Goal: Task Accomplishment & Management: Use online tool/utility

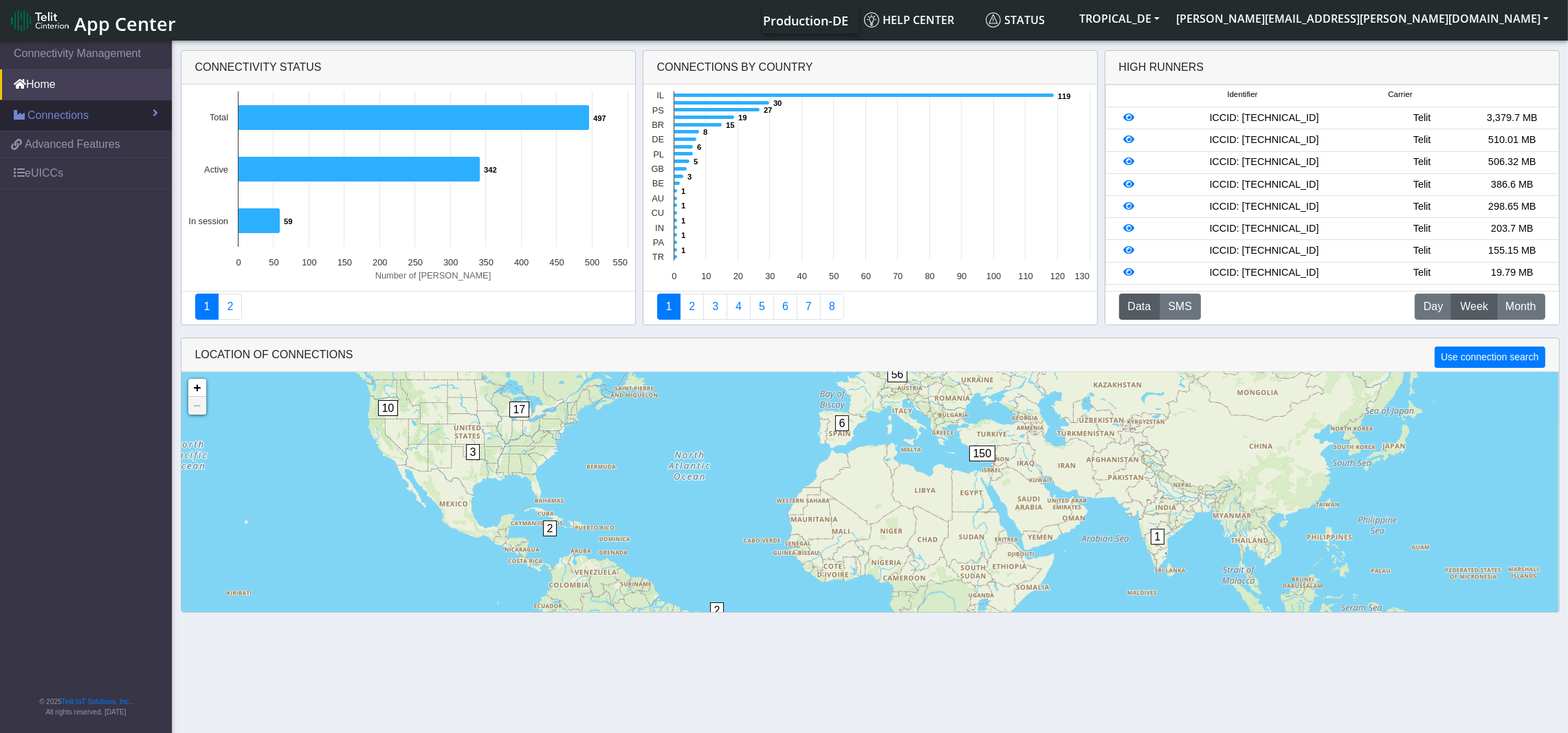
click at [57, 123] on span "Connections" at bounding box center [59, 115] width 61 height 17
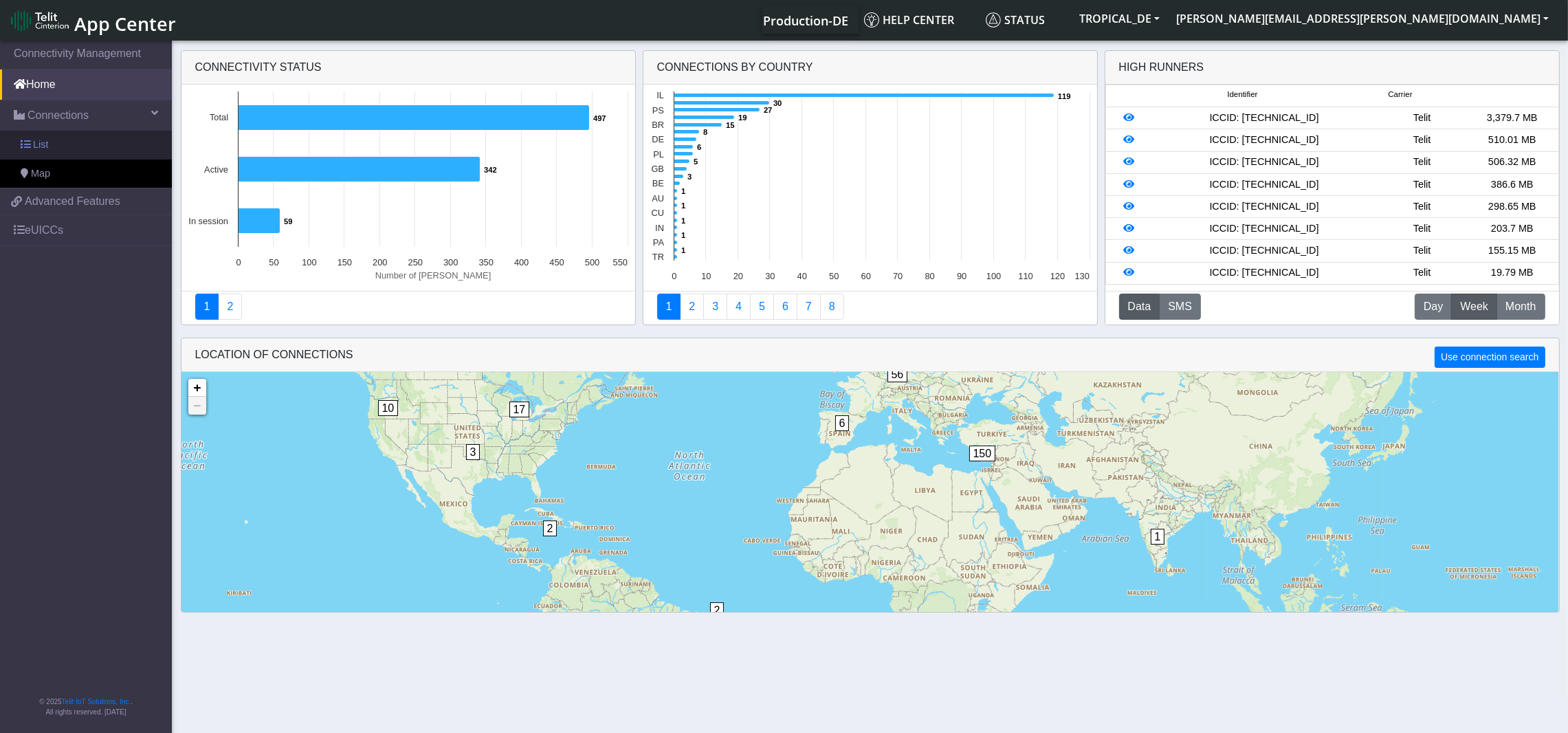
click at [45, 143] on span "List" at bounding box center [40, 145] width 15 height 15
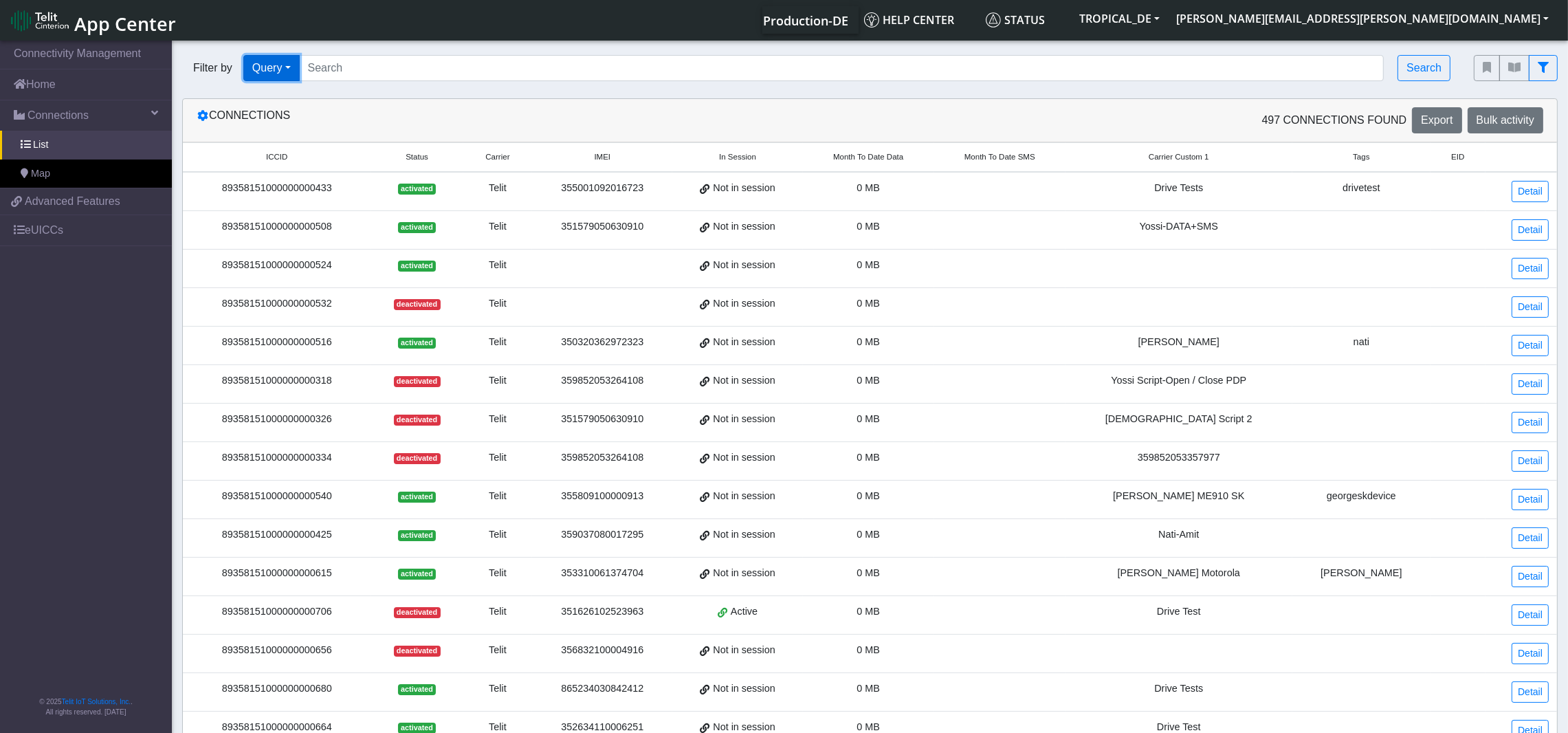
click at [275, 70] on button "Query" at bounding box center [271, 68] width 57 height 26
click at [279, 127] on button "In Session" at bounding box center [298, 122] width 109 height 22
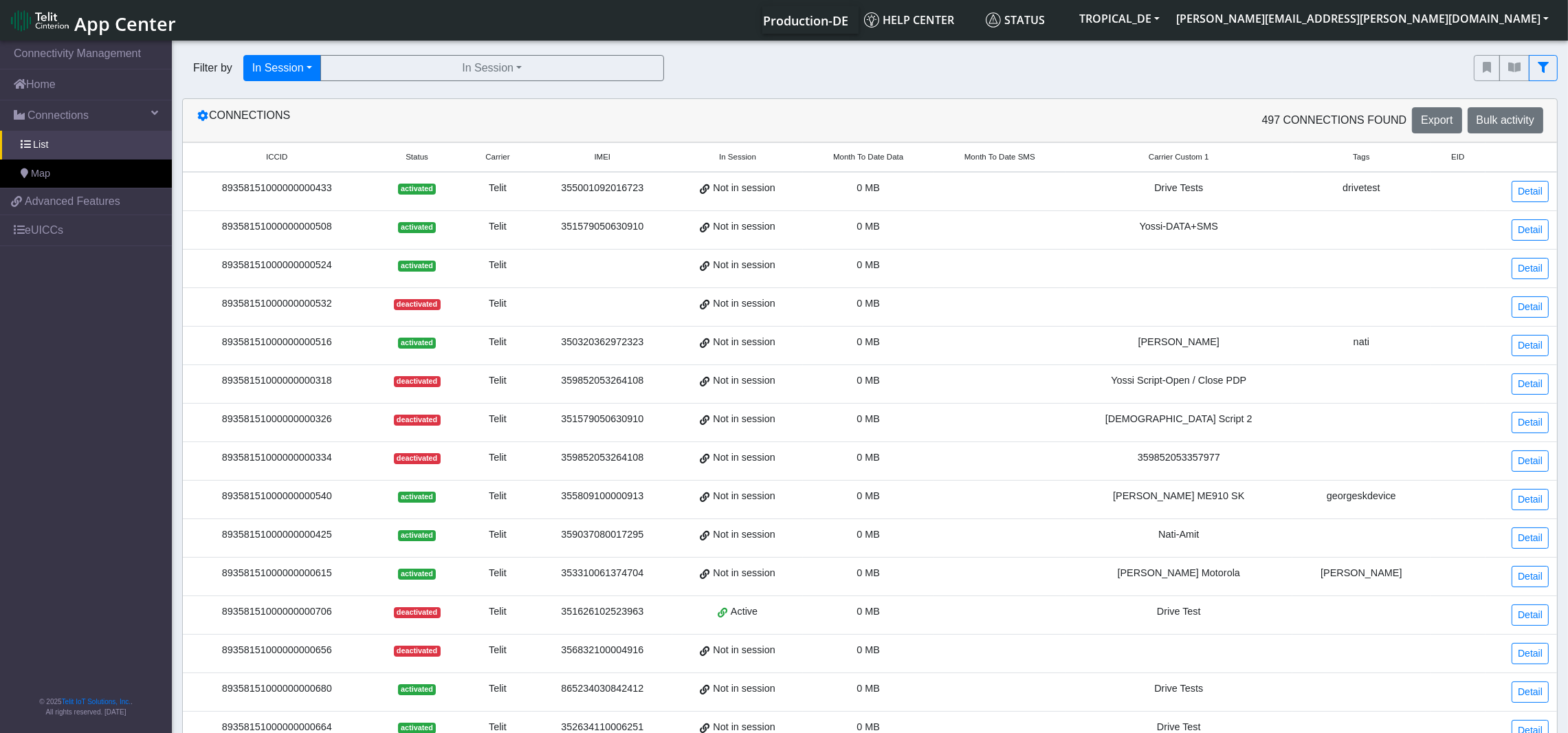
click at [723, 72] on div "Filter by In Session Query In Session Not connected Tags Country Operator In Se…" at bounding box center [818, 68] width 1271 height 26
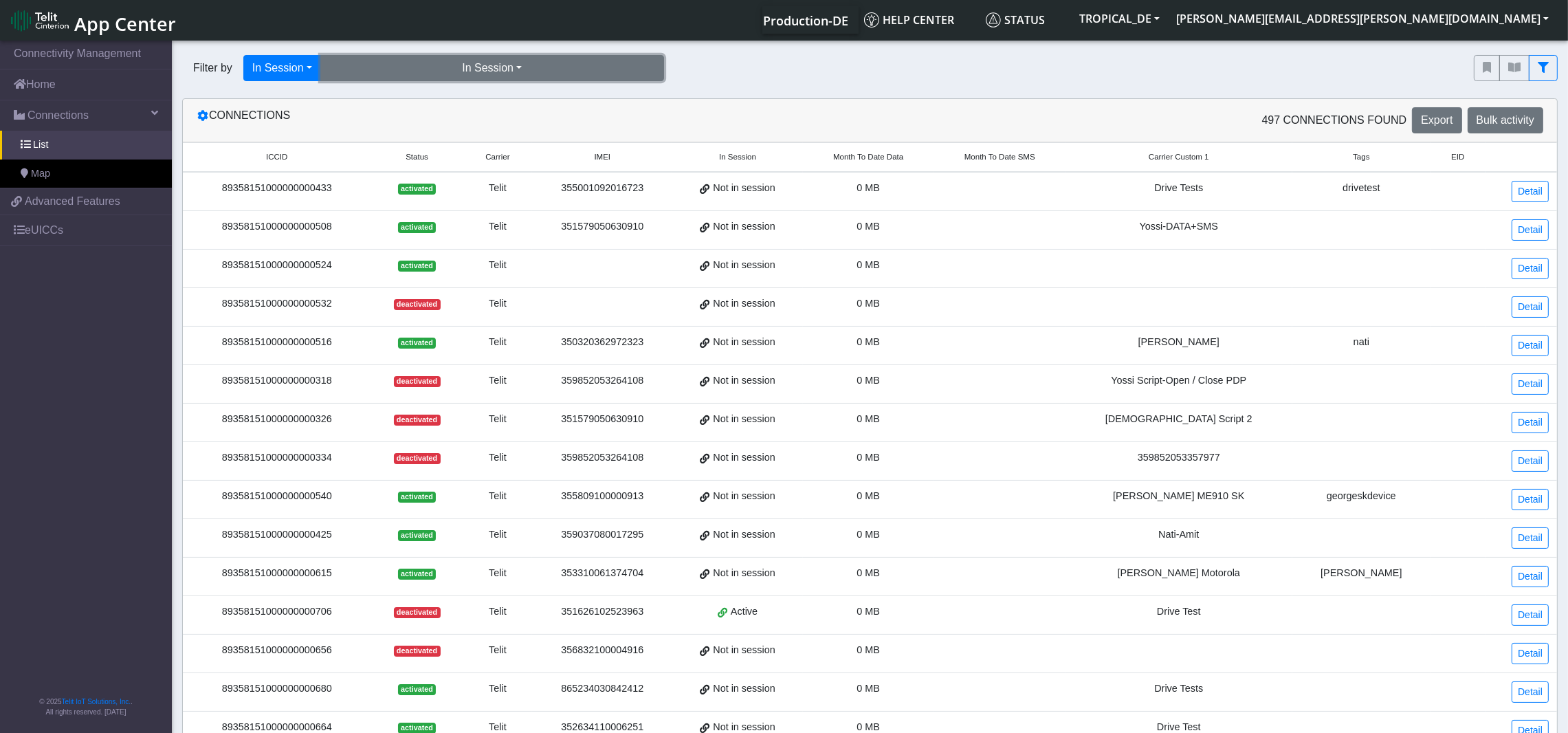
click at [613, 67] on button "In Session" at bounding box center [492, 68] width 344 height 26
click at [361, 97] on button "Yes (59)" at bounding box center [493, 100] width 343 height 22
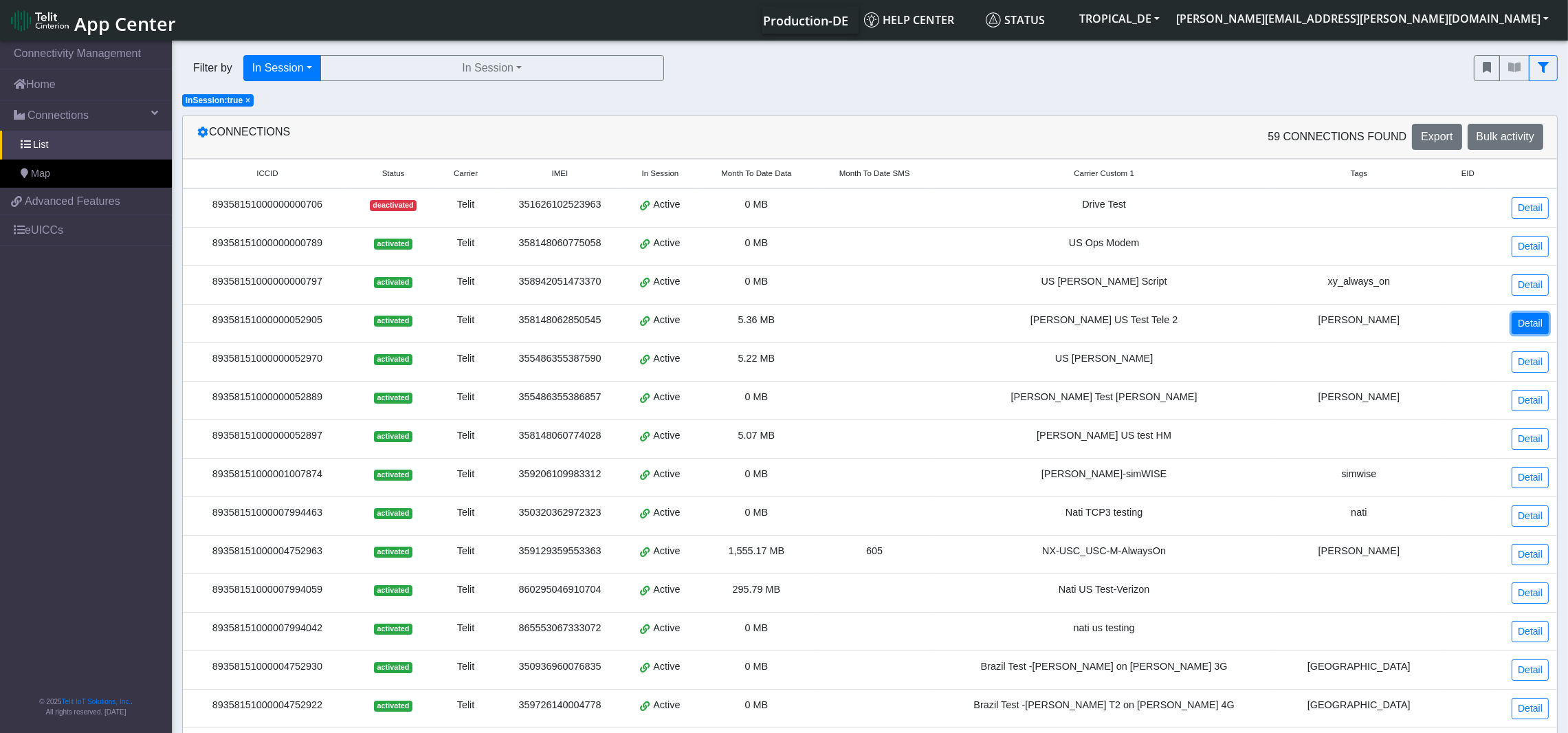
click at [1528, 324] on link "Detail" at bounding box center [1530, 323] width 37 height 21
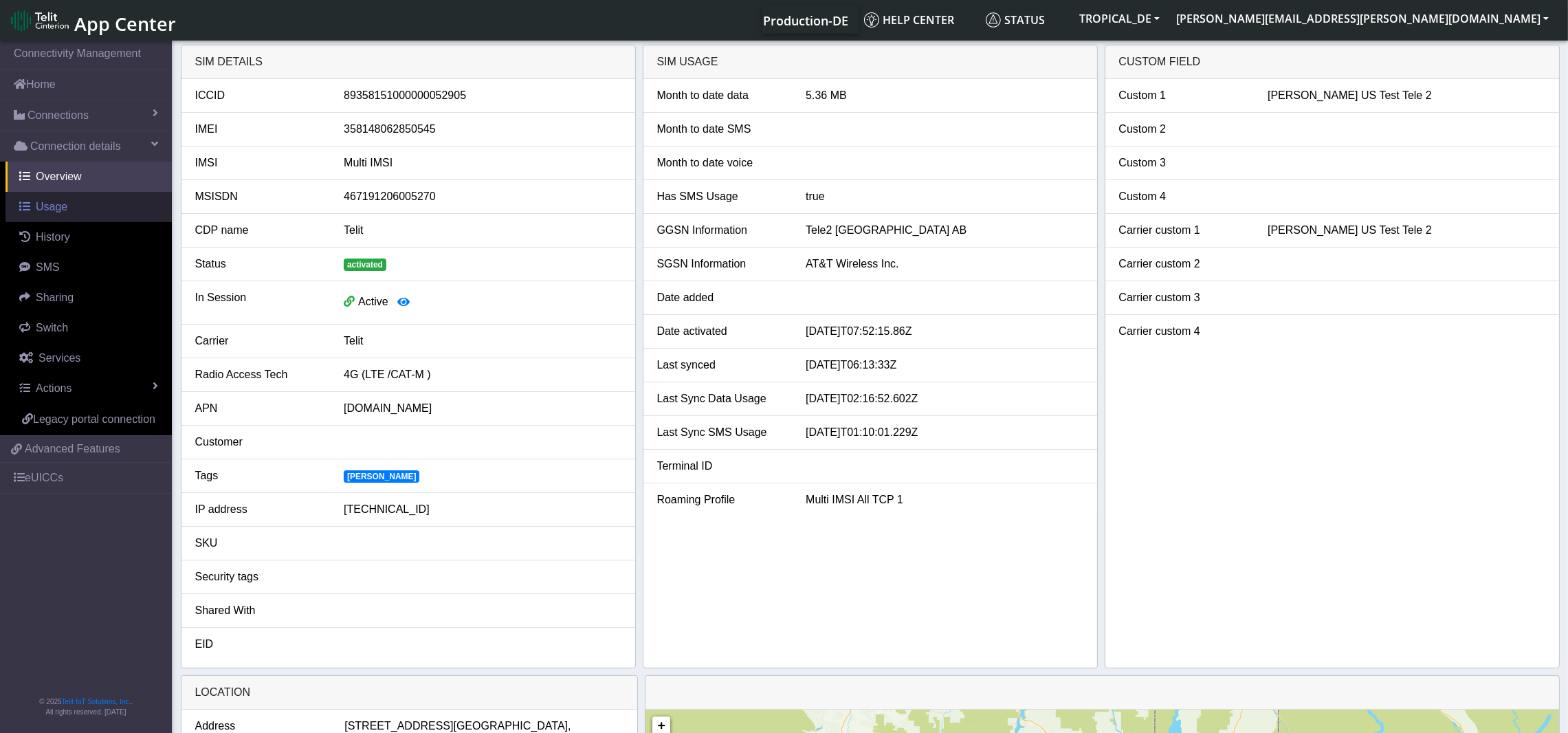
click at [48, 208] on span "Usage" at bounding box center [51, 207] width 32 height 12
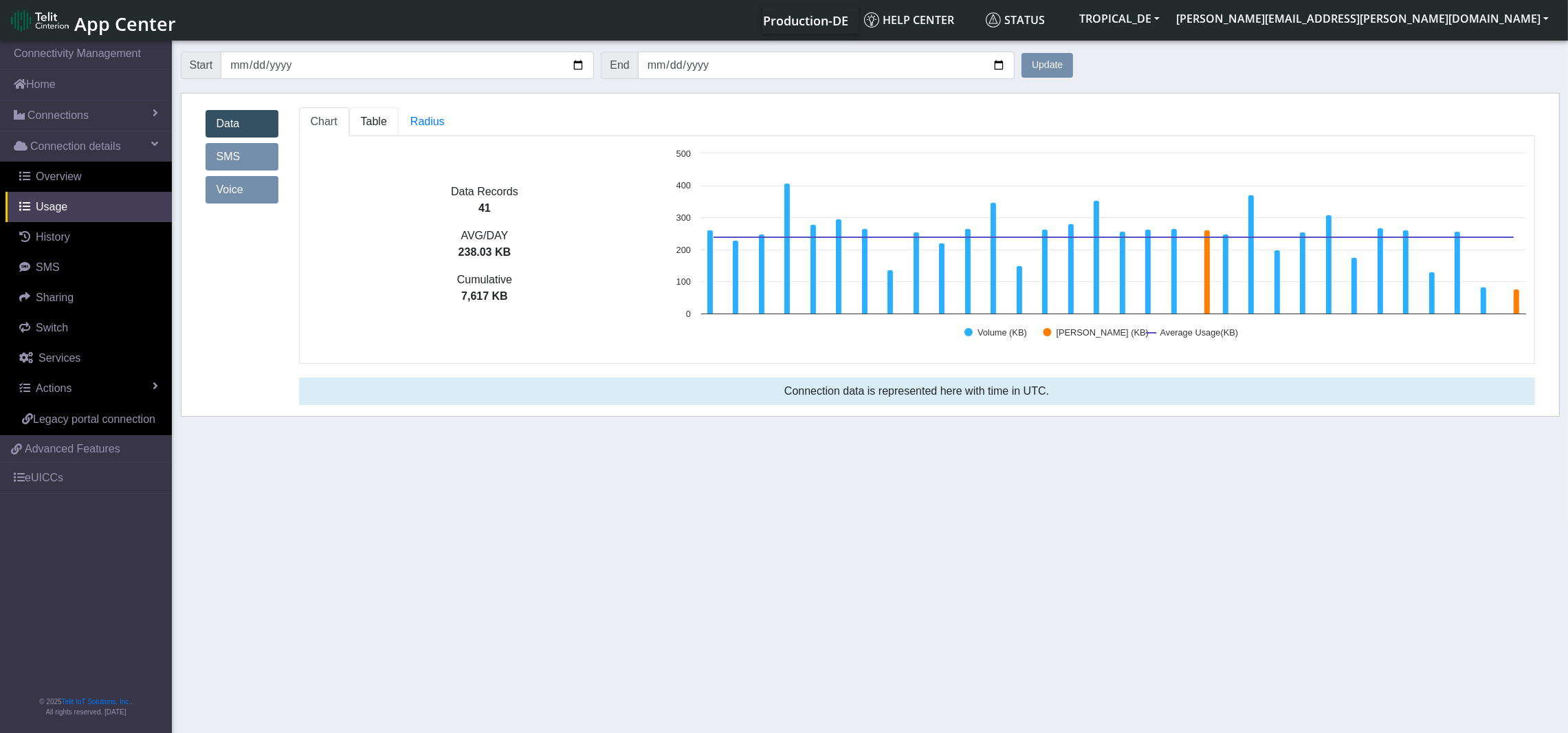
click at [374, 117] on span "Table" at bounding box center [374, 121] width 26 height 12
